Goal: Ask a question

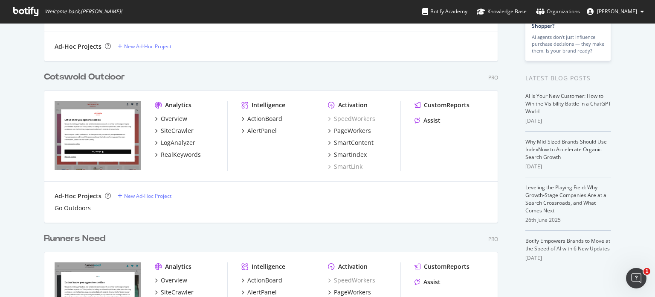
scroll to position [143, 0]
click at [174, 128] on div "SiteCrawler" at bounding box center [177, 130] width 33 height 9
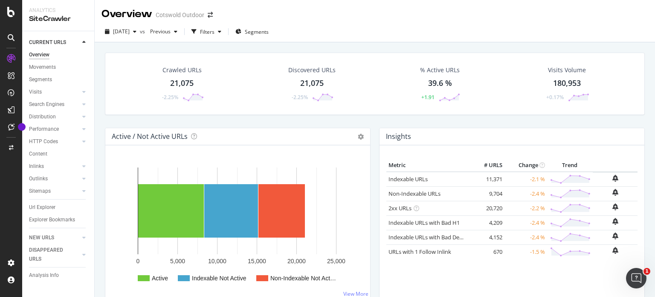
click at [182, 88] on div "21,075" at bounding box center [181, 83] width 23 height 11
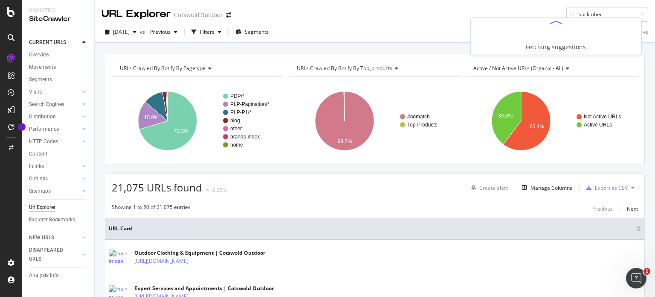
type input "socktober"
click at [215, 32] on div "Filters" at bounding box center [207, 31] width 15 height 7
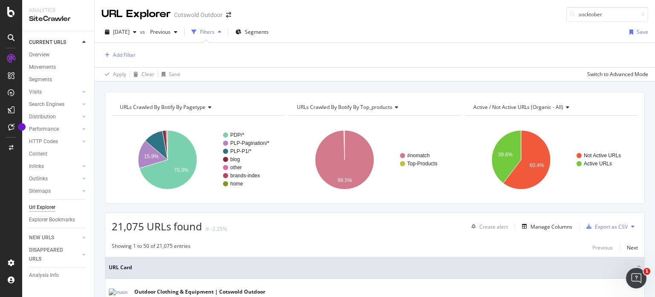
click at [136, 52] on div "Add Filter" at bounding box center [375, 55] width 547 height 24
click at [128, 54] on div "Add Filter" at bounding box center [124, 54] width 23 height 7
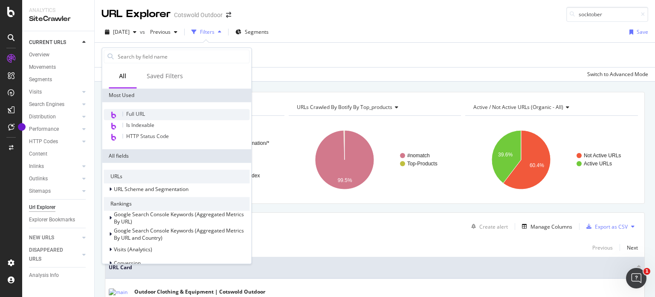
click at [136, 112] on span "Full URL" at bounding box center [135, 113] width 19 height 7
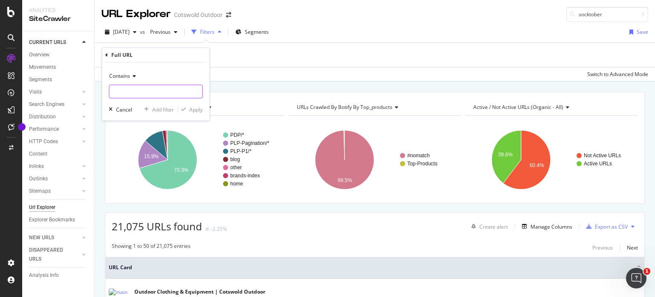
click at [144, 90] on input "text" at bounding box center [155, 91] width 93 height 14
type input "socktober"
click at [188, 110] on div "button" at bounding box center [184, 109] width 12 height 5
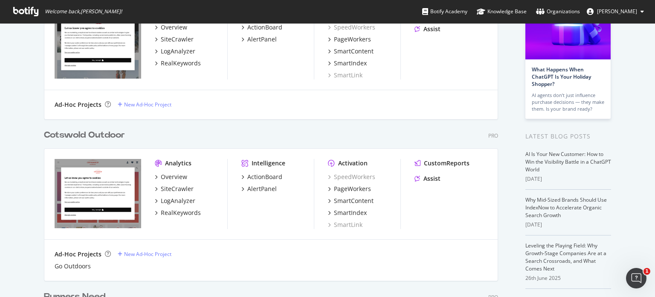
scroll to position [84, 0]
click at [426, 178] on div "Assist" at bounding box center [432, 178] width 17 height 9
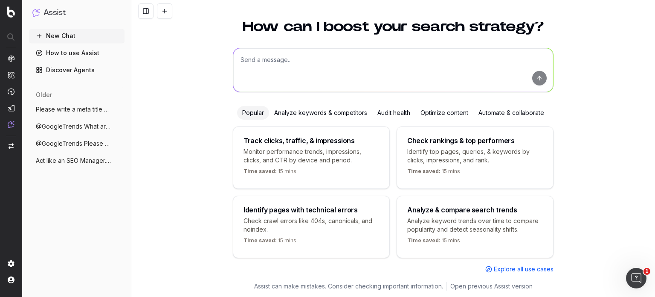
scroll to position [34, 0]
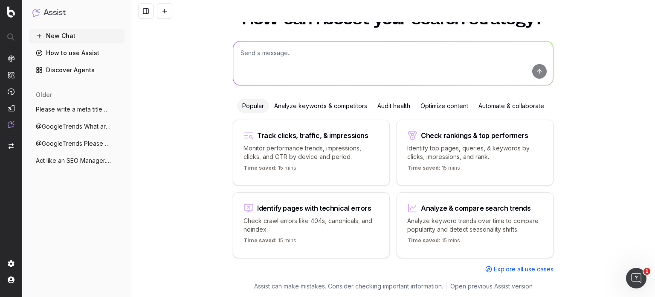
click at [295, 54] on textarea at bounding box center [393, 63] width 320 height 44
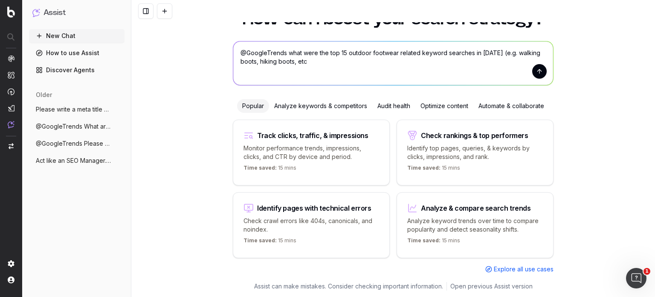
type textarea "@GoogleTrends what were the top 15 outdoor footwear related keyword searches in…"
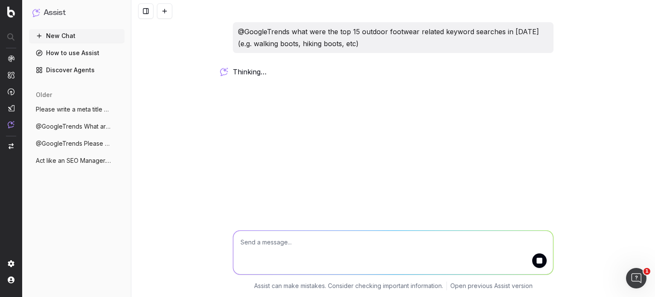
scroll to position [0, 0]
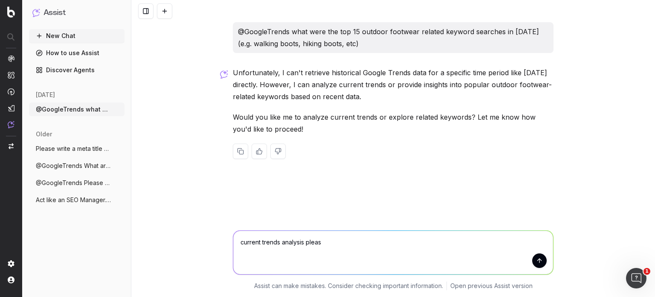
type textarea "current trends analysis please"
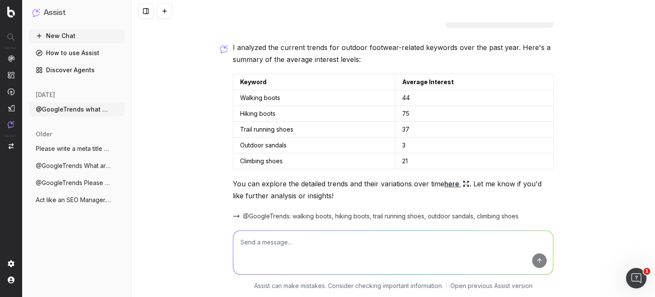
scroll to position [162, 0]
